Goal: Information Seeking & Learning: Learn about a topic

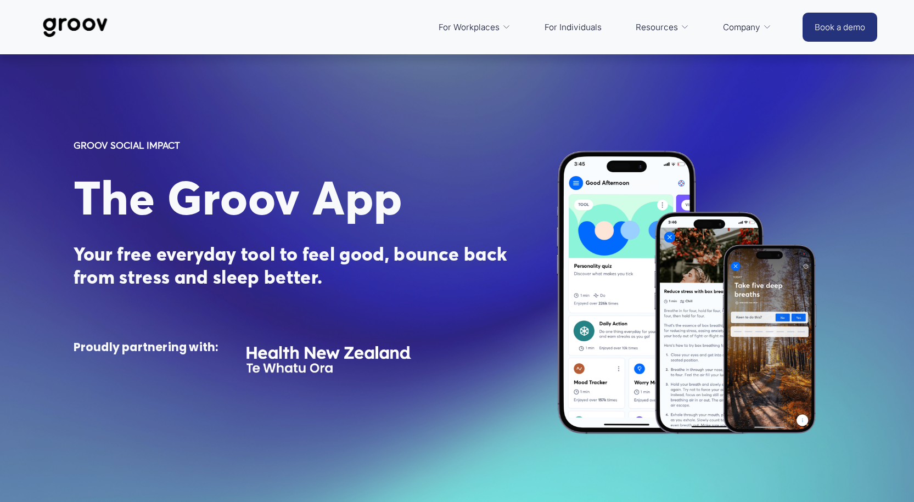
click at [0, 0] on span "Platform Overview" at bounding box center [0, 0] width 0 height 0
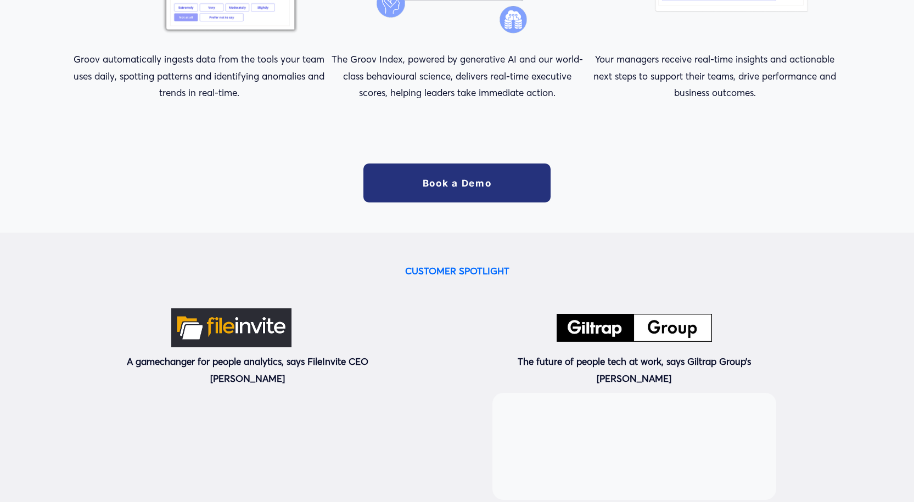
scroll to position [2635, 0]
